Goal: Task Accomplishment & Management: Manage account settings

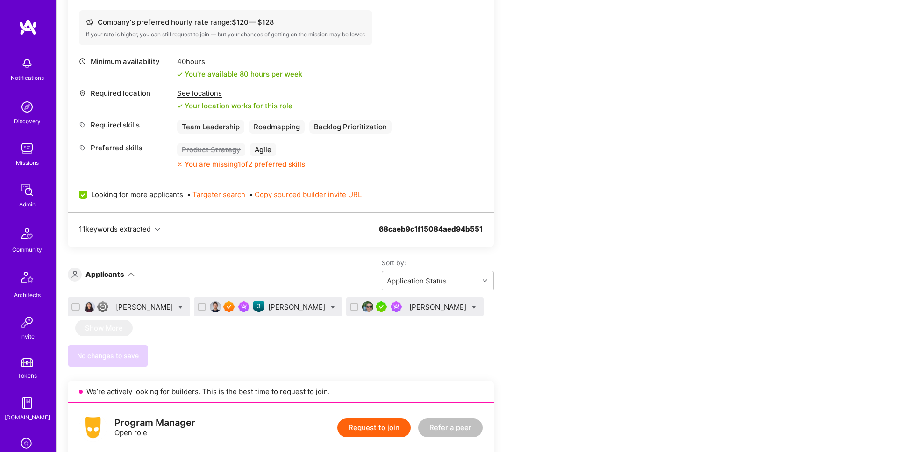
scroll to position [405, 0]
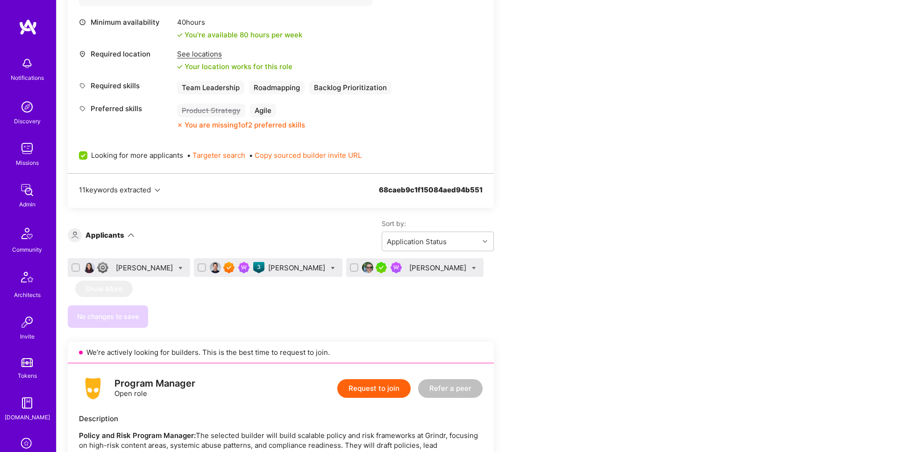
click at [331, 267] on icon at bounding box center [333, 268] width 4 height 4
checkbox input "true"
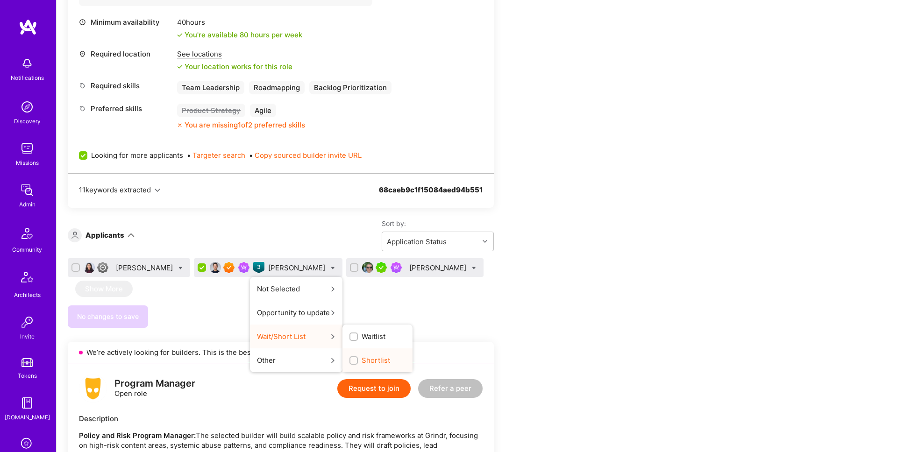
click at [349, 358] on label "Shortlist" at bounding box center [369, 360] width 41 height 10
click at [351, 358] on input "Shortlist" at bounding box center [354, 361] width 7 height 7
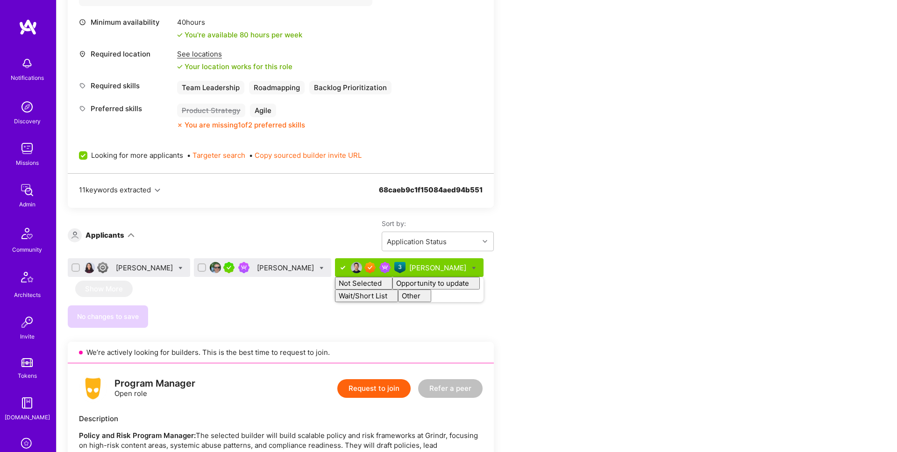
checkbox input "false"
drag, startPoint x: 598, startPoint y: 283, endPoint x: 478, endPoint y: 290, distance: 120.2
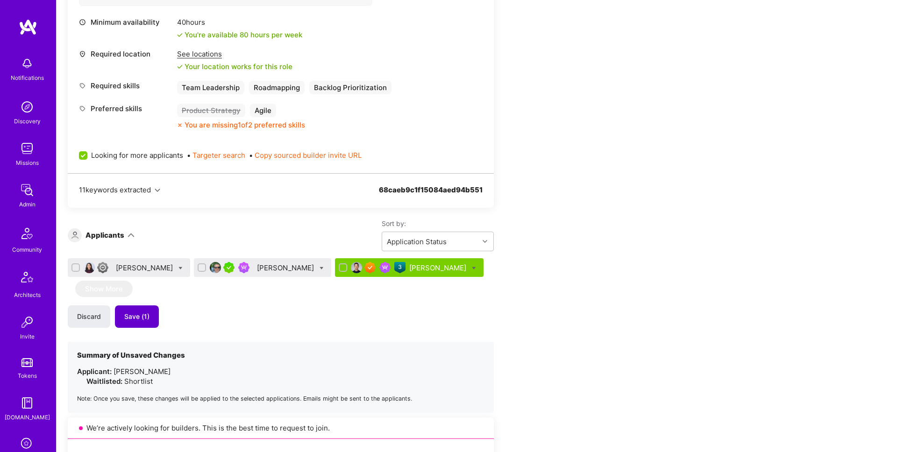
click at [150, 319] on button "Save (1)" at bounding box center [137, 316] width 44 height 22
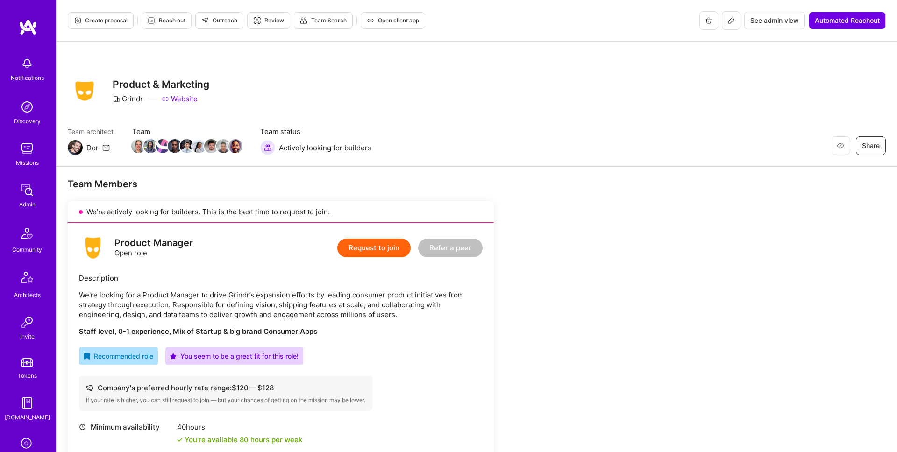
click at [104, 22] on span "Create proposal" at bounding box center [101, 20] width 54 height 8
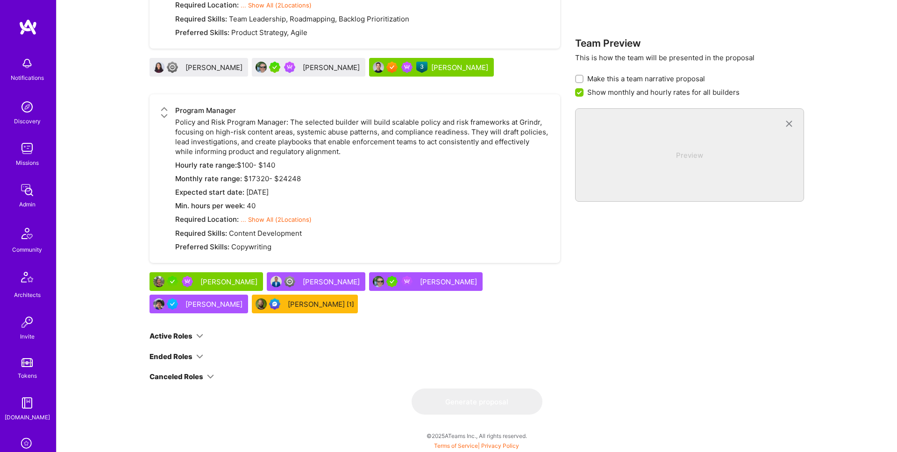
scroll to position [357, 0]
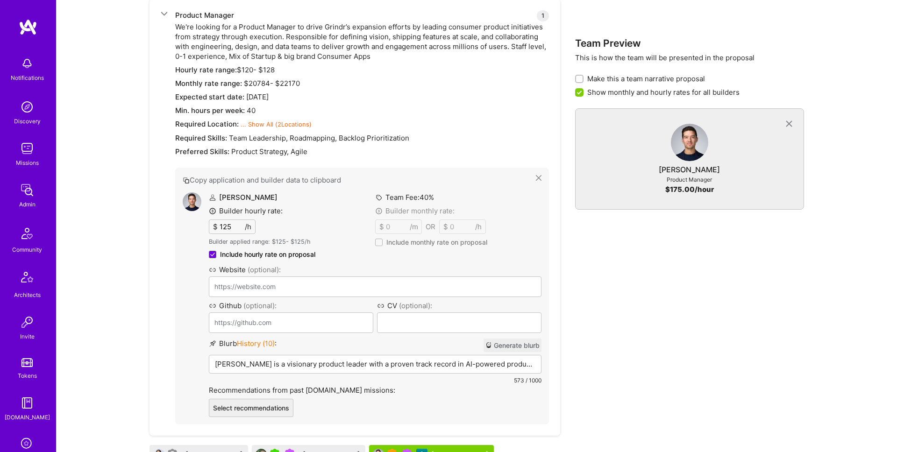
click at [265, 344] on span "History ( 10 )" at bounding box center [256, 343] width 38 height 9
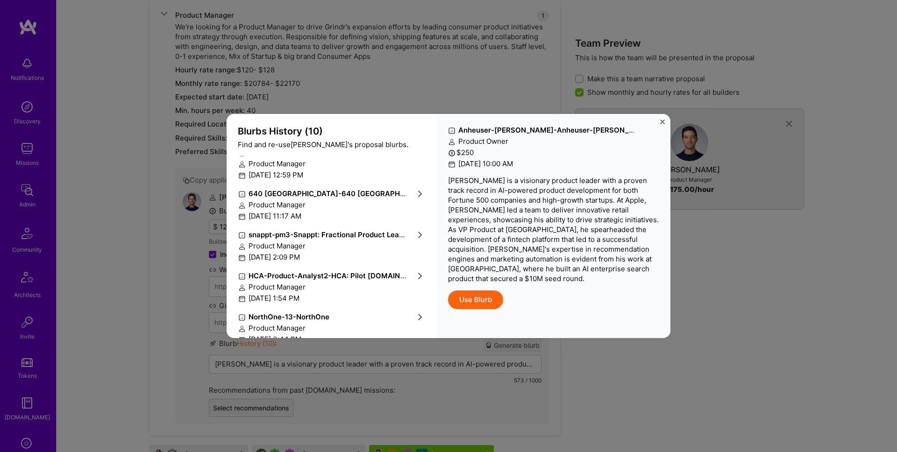
scroll to position [236, 0]
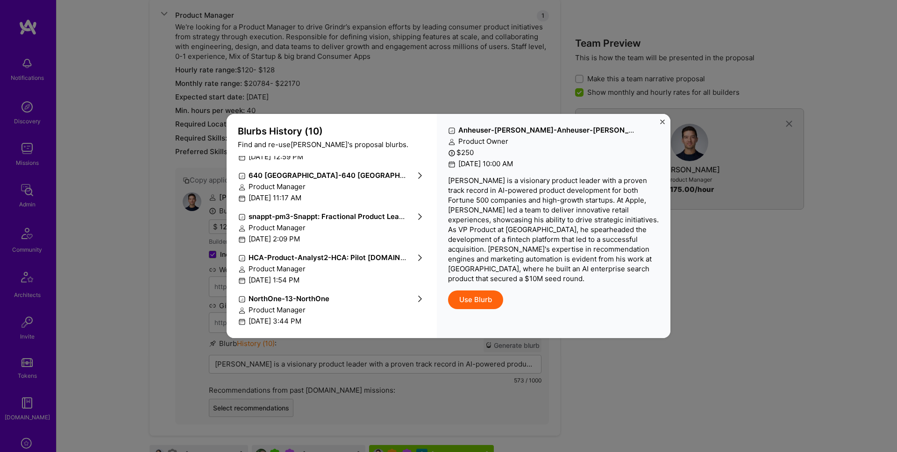
click at [323, 259] on strong "HCA-Product-Analyst2 - HCA: Pilot A.Team" at bounding box center [337, 257] width 179 height 9
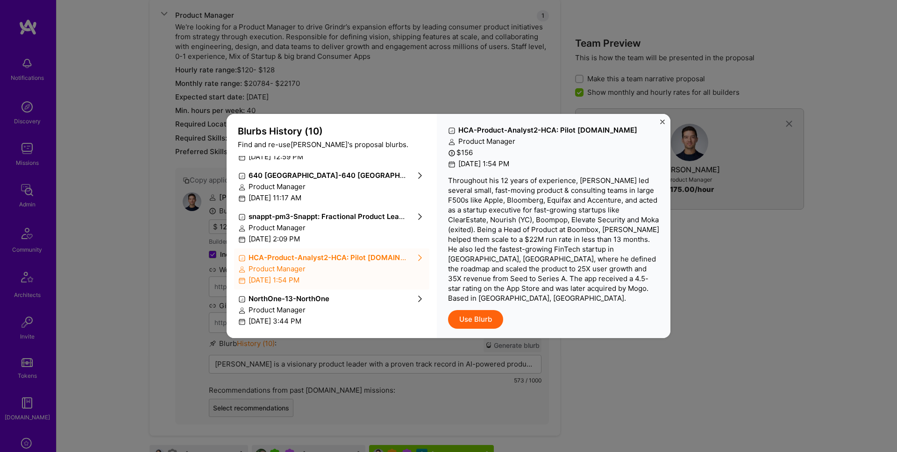
click at [471, 310] on button "Use Blurb" at bounding box center [475, 319] width 55 height 19
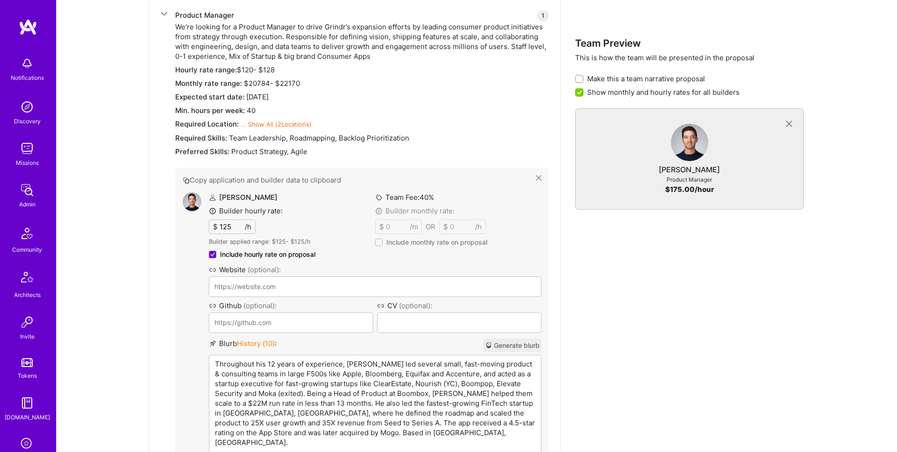
click at [451, 362] on p "Throughout his 12 years of experience, Eric led several small, fast-moving prod…" at bounding box center [375, 403] width 320 height 88
drag, startPoint x: 488, startPoint y: 365, endPoint x: 527, endPoint y: 365, distance: 39.7
click at [527, 365] on p "Throughout his 12 years of experience, Eric led several small, fast-moving prod…" at bounding box center [375, 403] width 320 height 88
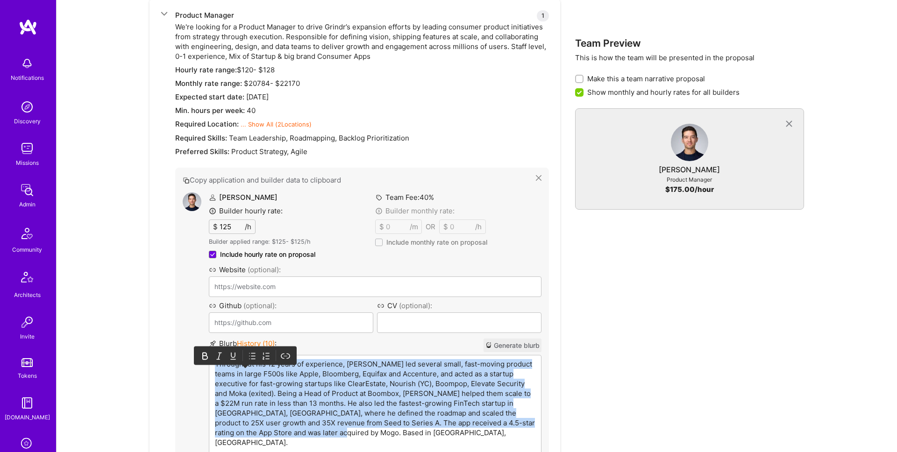
copy p "Throughout his 12 years of experience, Eric led several small, fast-moving prod…"
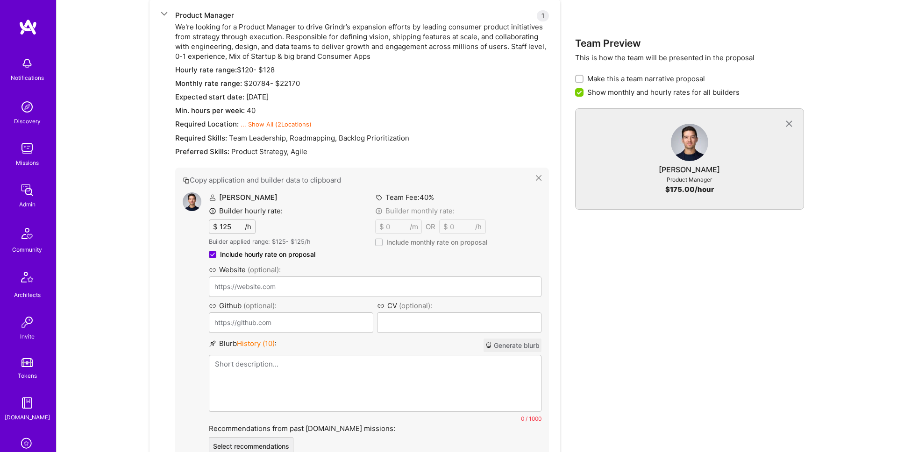
click at [650, 331] on div "Team Preview This is how the team will be presented in the proposal Make this a…" at bounding box center [689, 386] width 229 height 855
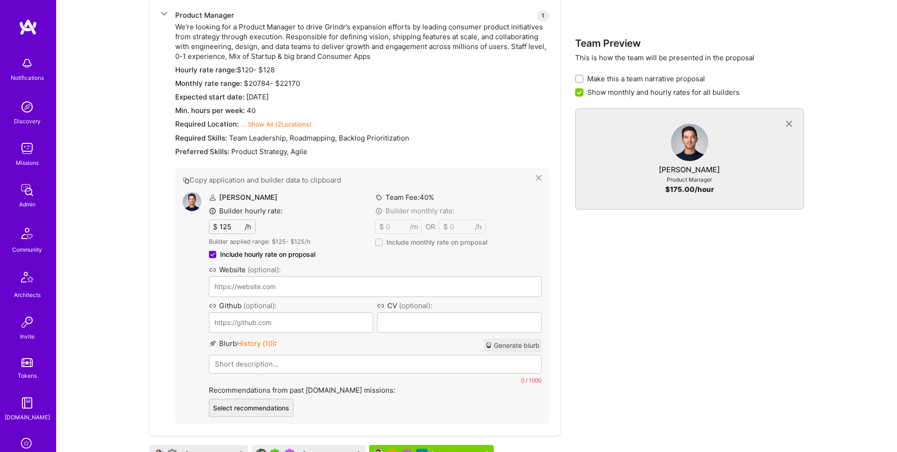
click at [519, 346] on button "Generate blurb" at bounding box center [512, 346] width 58 height 14
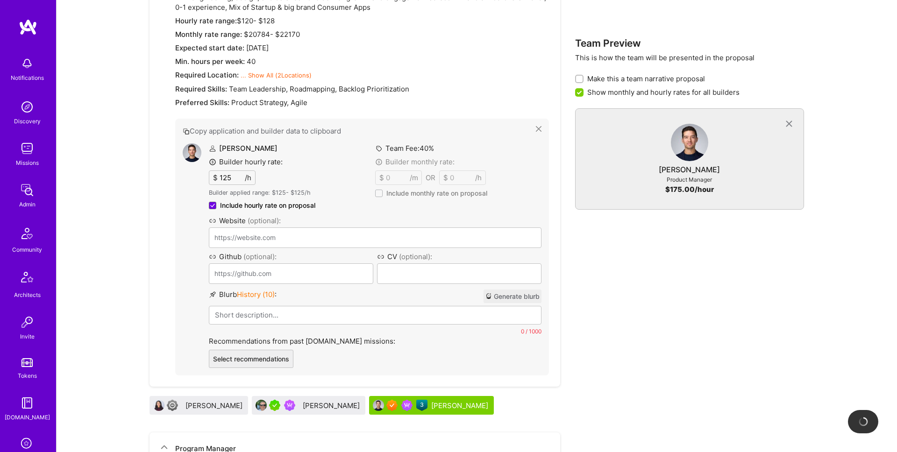
scroll to position [407, 0]
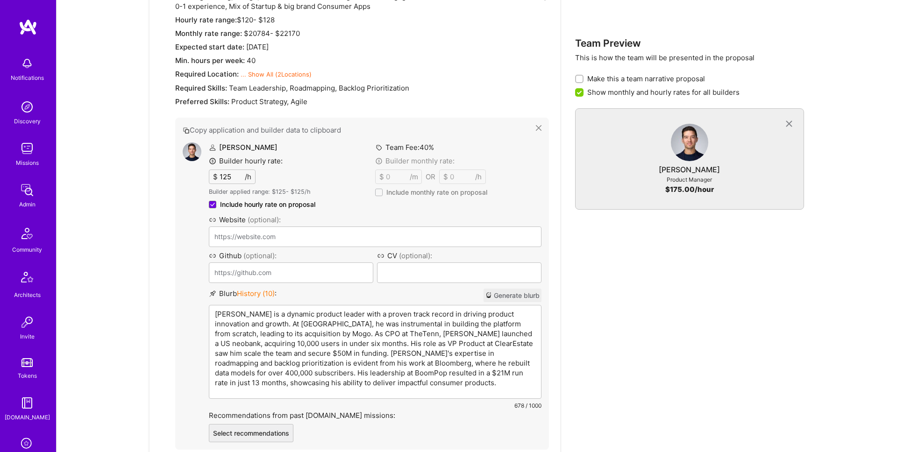
click at [313, 313] on p "Eric is a dynamic product leader with a proven track record in driving product …" at bounding box center [375, 348] width 320 height 78
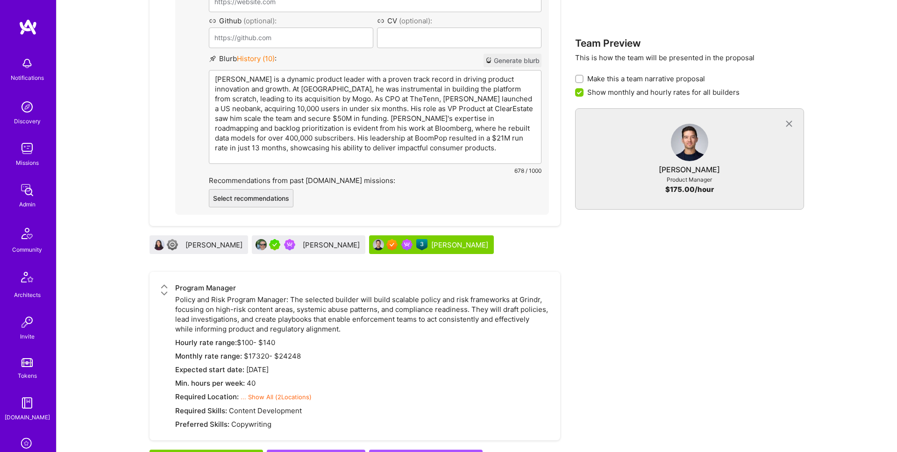
scroll to position [568, 0]
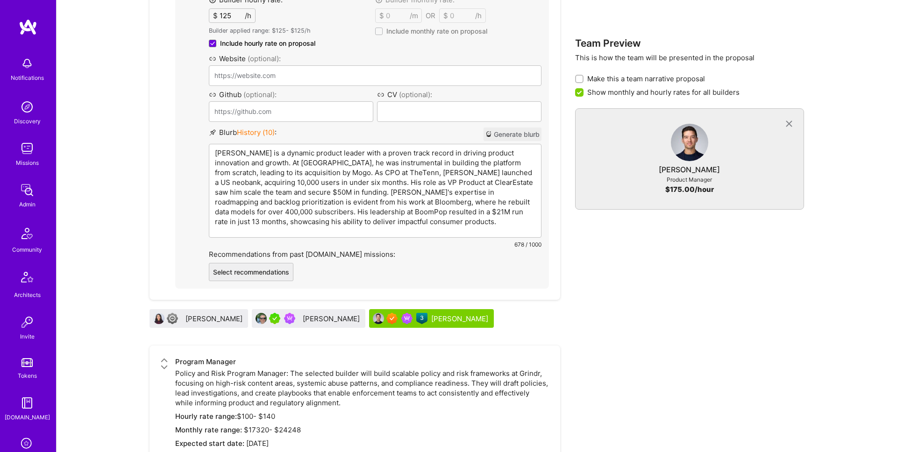
click at [406, 226] on div "Eric is a dynamic product leader with a proven track record in driving product …" at bounding box center [375, 190] width 332 height 93
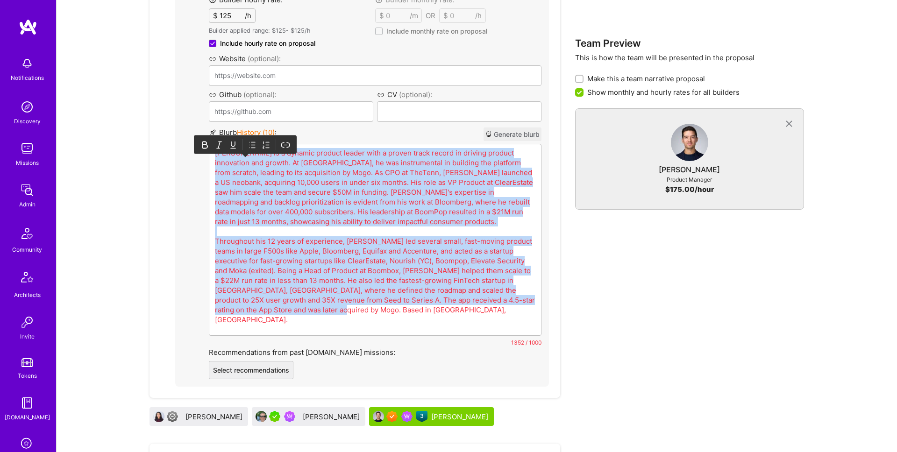
click at [510, 287] on p "Eric is a dynamic product leader with a proven track record in driving product …" at bounding box center [375, 236] width 320 height 177
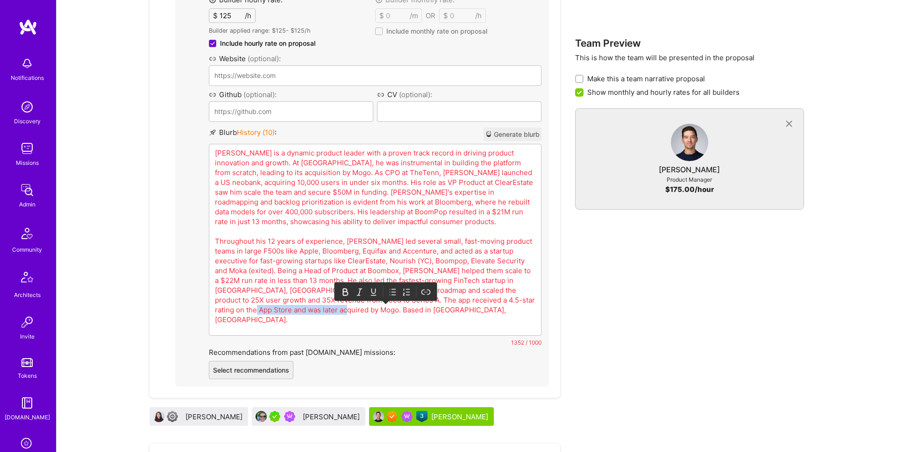
drag, startPoint x: 496, startPoint y: 299, endPoint x: 521, endPoint y: 319, distance: 31.3
click at [521, 319] on div "Eric is a dynamic product leader with a proven track record in driving product …" at bounding box center [375, 239] width 332 height 191
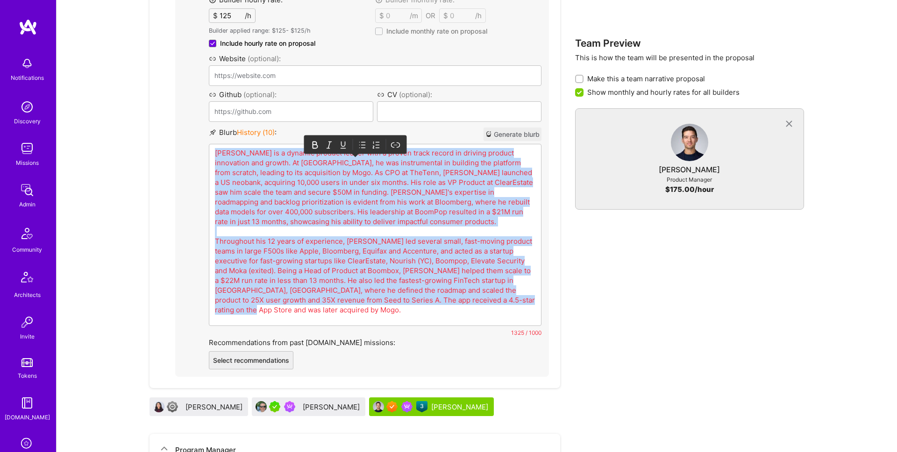
copy p "Eric is a dynamic product leader with a proven track record in driving product …"
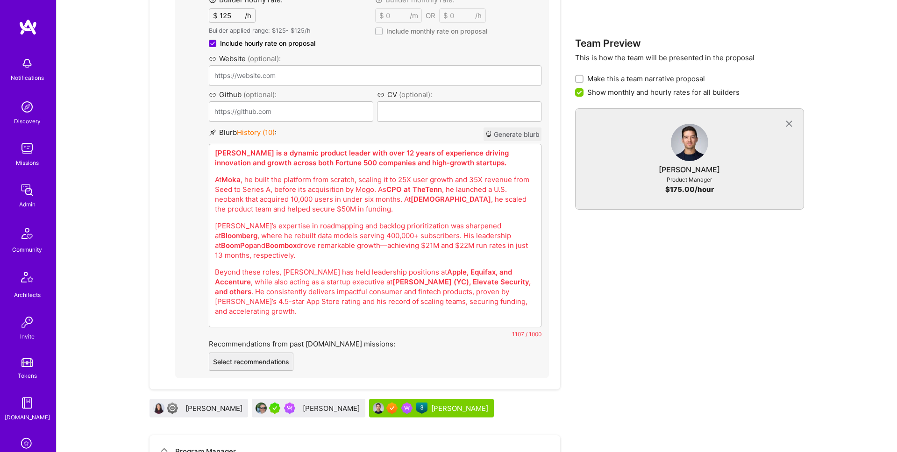
click at [388, 212] on p "At Moka , he built the platform from scratch, scaling it to 25X user growth and…" at bounding box center [375, 194] width 320 height 39
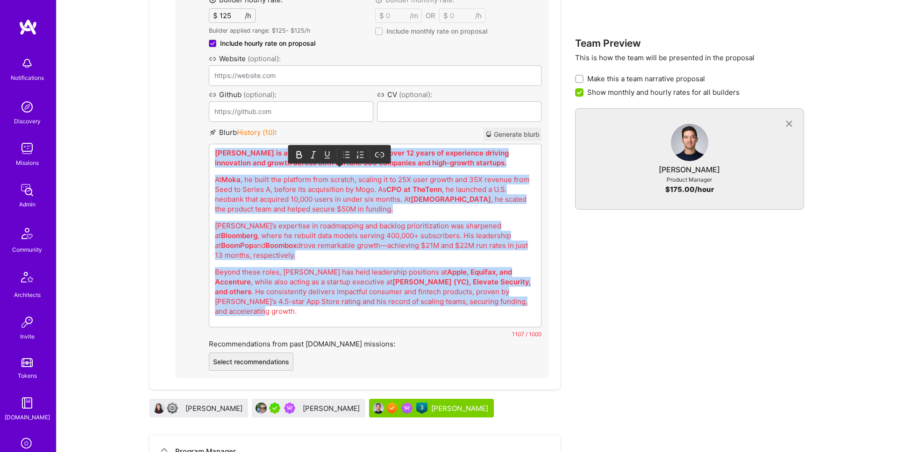
copy div "Eric is a dynamic product leader with over 12 years of experience driving innov…"
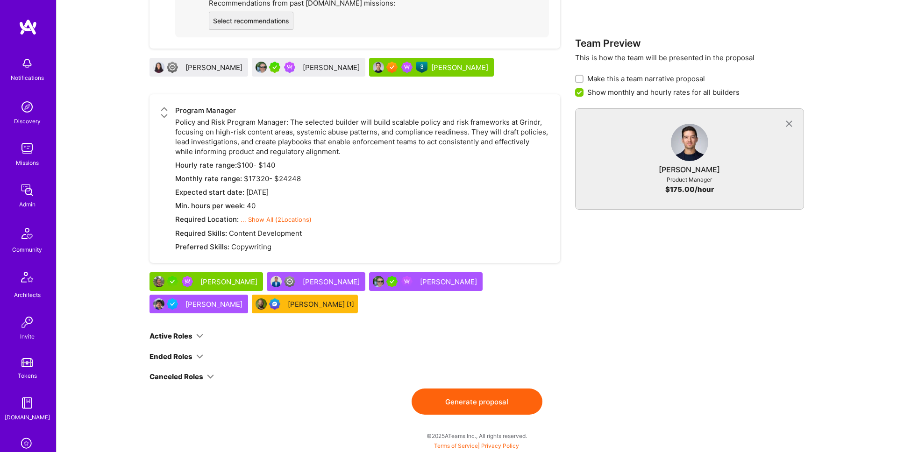
scroll to position [744, 0]
click at [474, 406] on button "Generate proposal" at bounding box center [476, 402] width 131 height 26
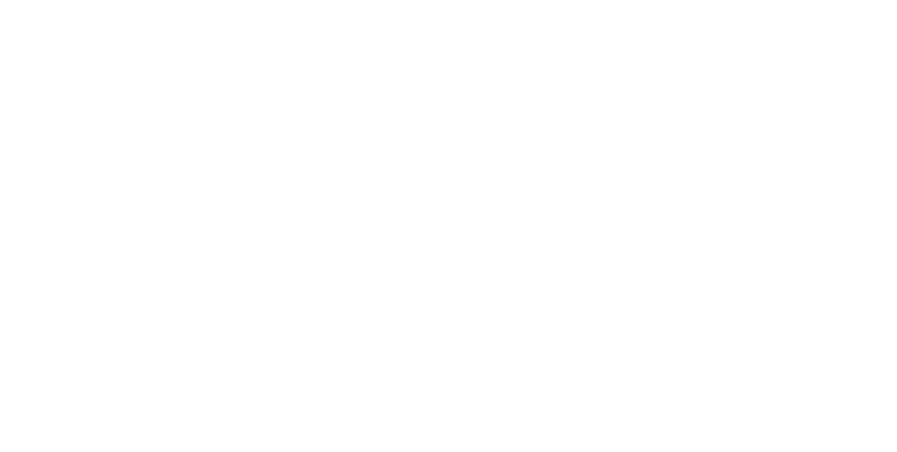
scroll to position [0, 0]
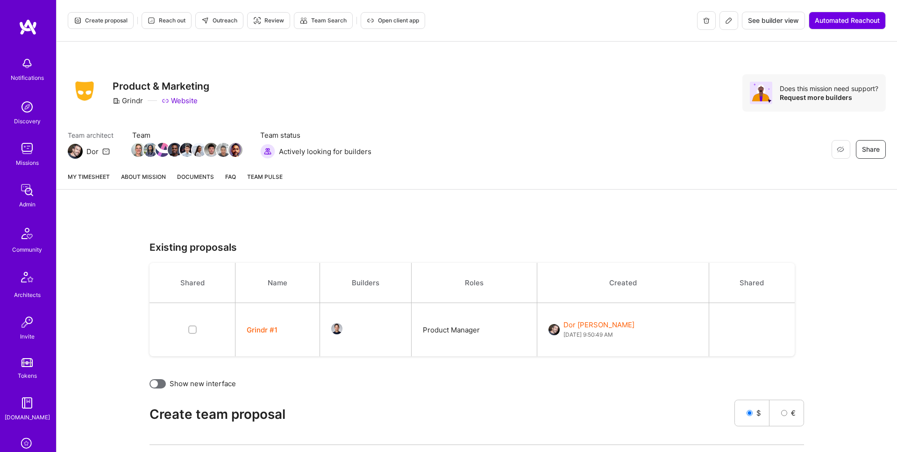
click at [147, 176] on link "About Mission" at bounding box center [143, 180] width 45 height 17
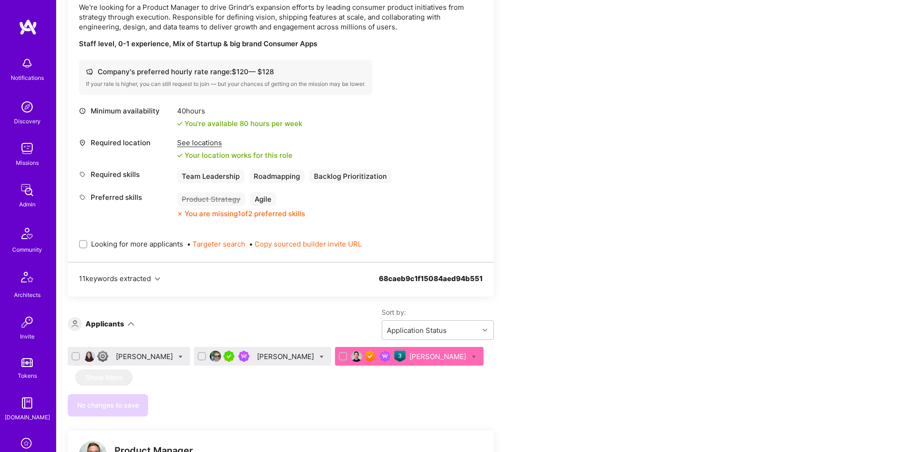
scroll to position [994, 0]
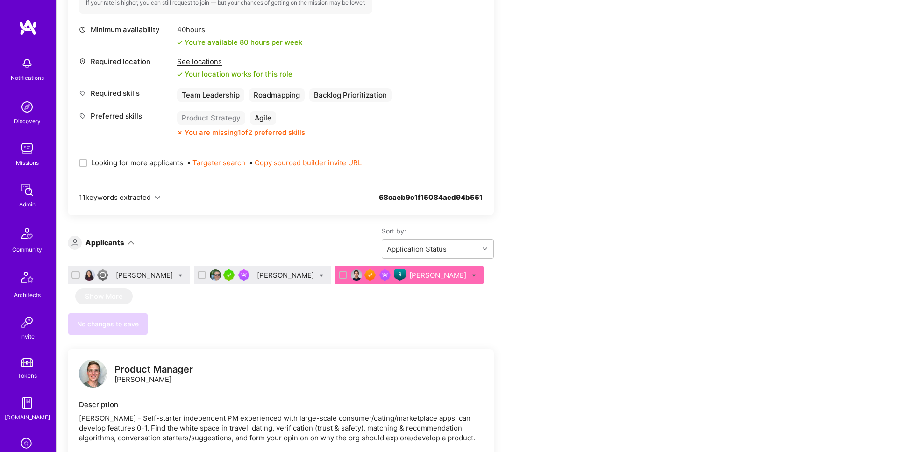
click at [149, 162] on span "Looking for more applicants" at bounding box center [137, 163] width 92 height 10
click at [87, 162] on input "Looking for more applicants" at bounding box center [84, 163] width 7 height 7
checkbox input "true"
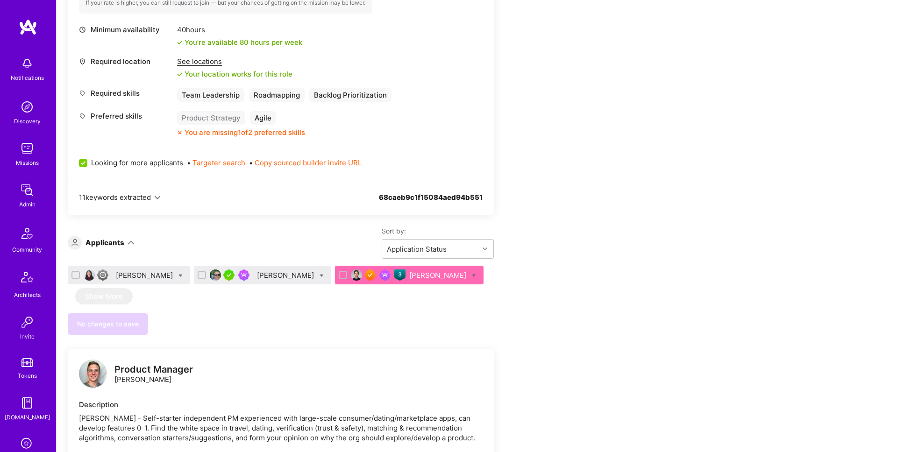
click at [78, 275] on input "checkbox" at bounding box center [76, 275] width 7 height 7
checkbox input "true"
click at [199, 273] on input "checkbox" at bounding box center [202, 275] width 7 height 7
checkbox input "true"
click at [178, 274] on icon at bounding box center [180, 276] width 4 height 4
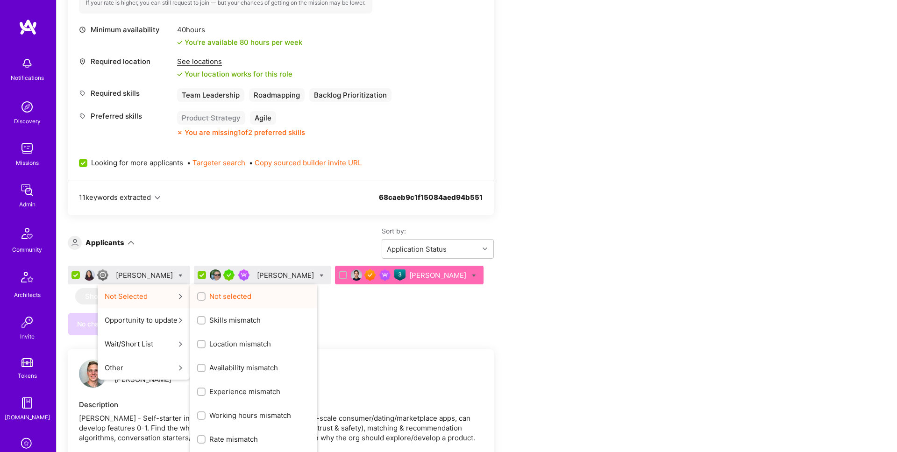
click at [199, 297] on input "Not selected" at bounding box center [202, 297] width 7 height 7
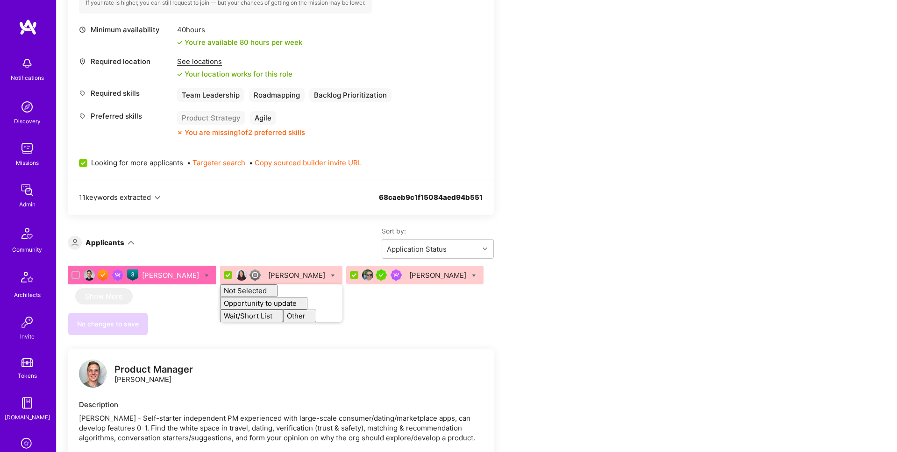
checkbox input "false"
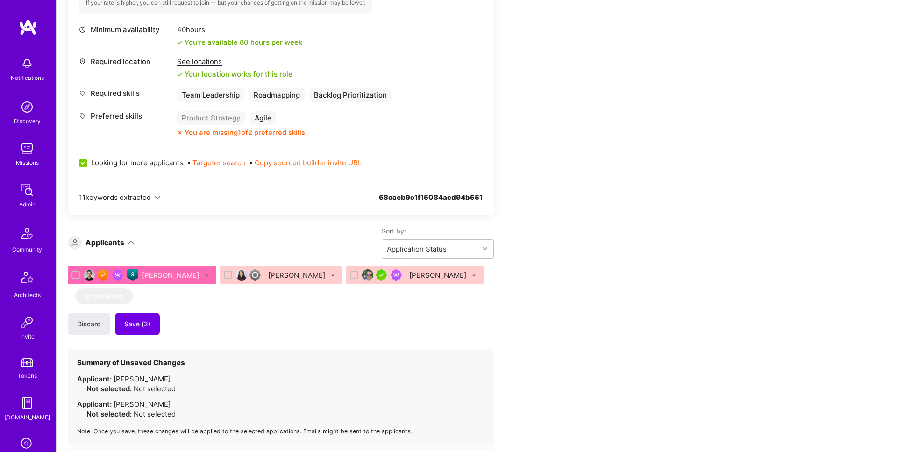
drag, startPoint x: 651, startPoint y: 293, endPoint x: 321, endPoint y: 311, distance: 329.8
click at [142, 321] on span "Save (2)" at bounding box center [137, 323] width 26 height 9
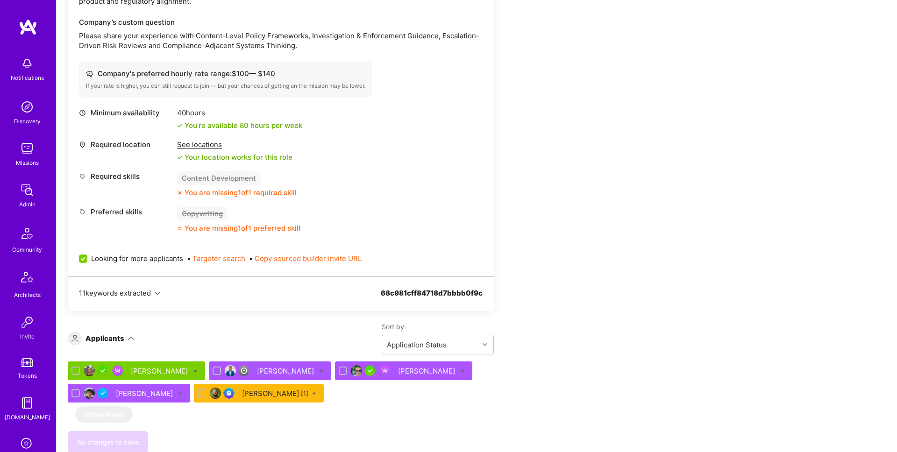
scroll to position [395, 0]
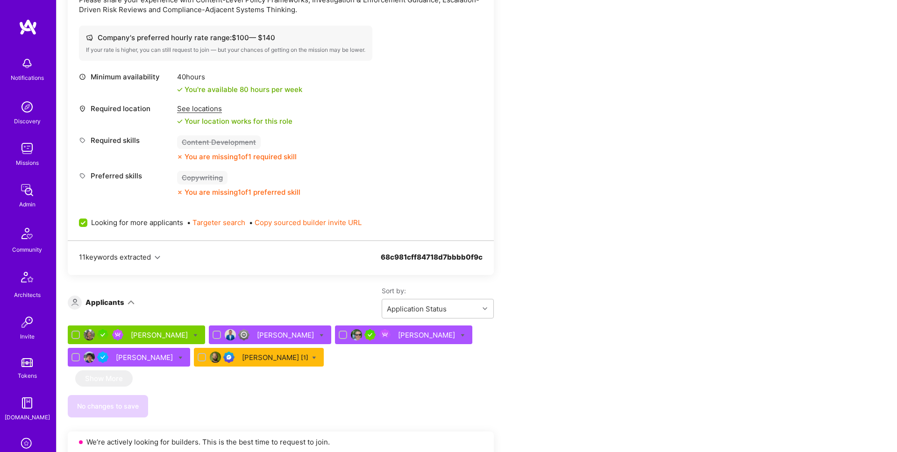
click at [245, 357] on div "Ryan Bentley [1]" at bounding box center [275, 358] width 66 height 10
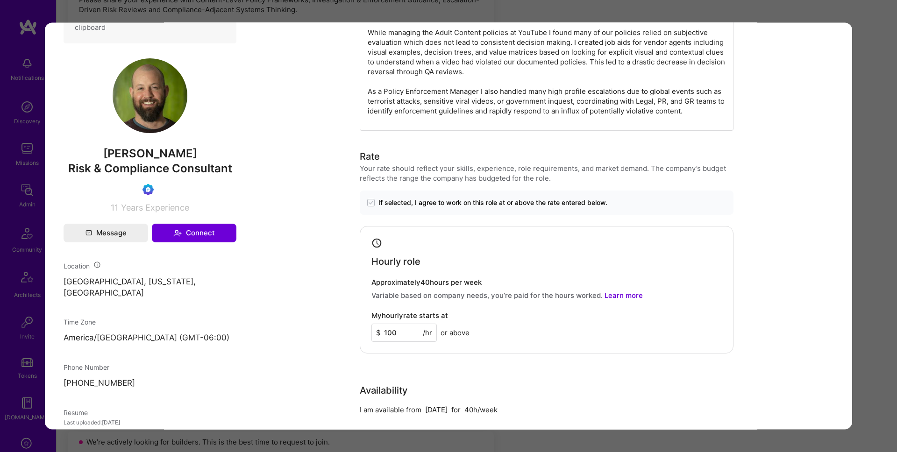
scroll to position [391, 0]
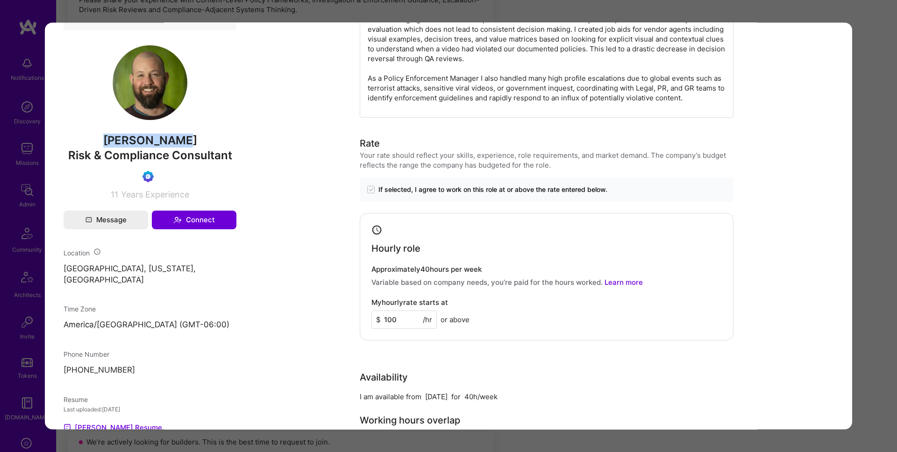
drag, startPoint x: 117, startPoint y: 152, endPoint x: 188, endPoint y: 154, distance: 71.5
click at [188, 148] on span "[PERSON_NAME]" at bounding box center [150, 141] width 173 height 14
copy span "[PERSON_NAME]"
click at [872, 147] on div "Application 5 of 5 Admin data Details User ID: 68cb7e53600783898c693da0 Admin: …" at bounding box center [448, 226] width 897 height 452
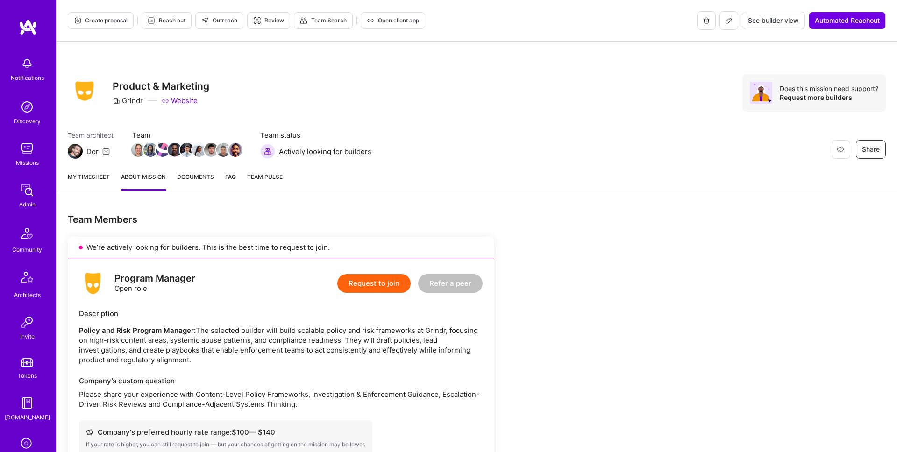
click at [731, 18] on button at bounding box center [728, 20] width 19 height 19
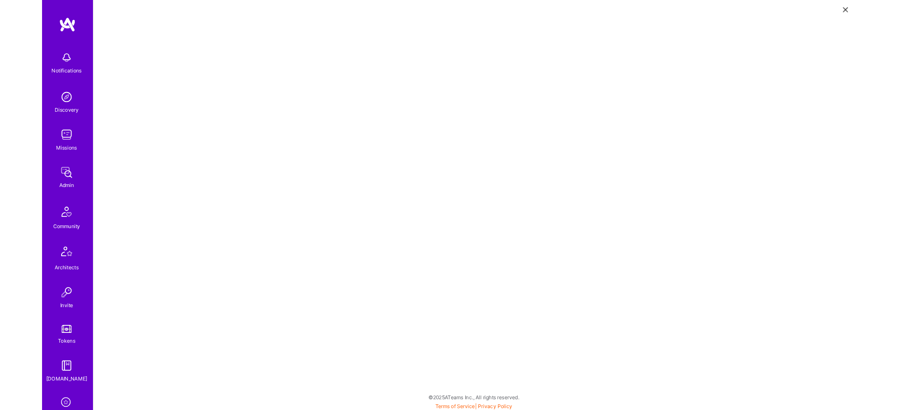
scroll to position [2, 0]
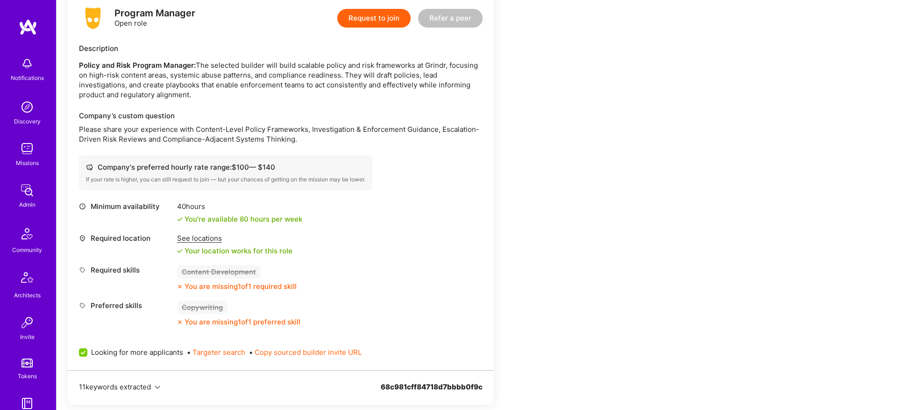
scroll to position [563, 0]
